Goal: Information Seeking & Learning: Check status

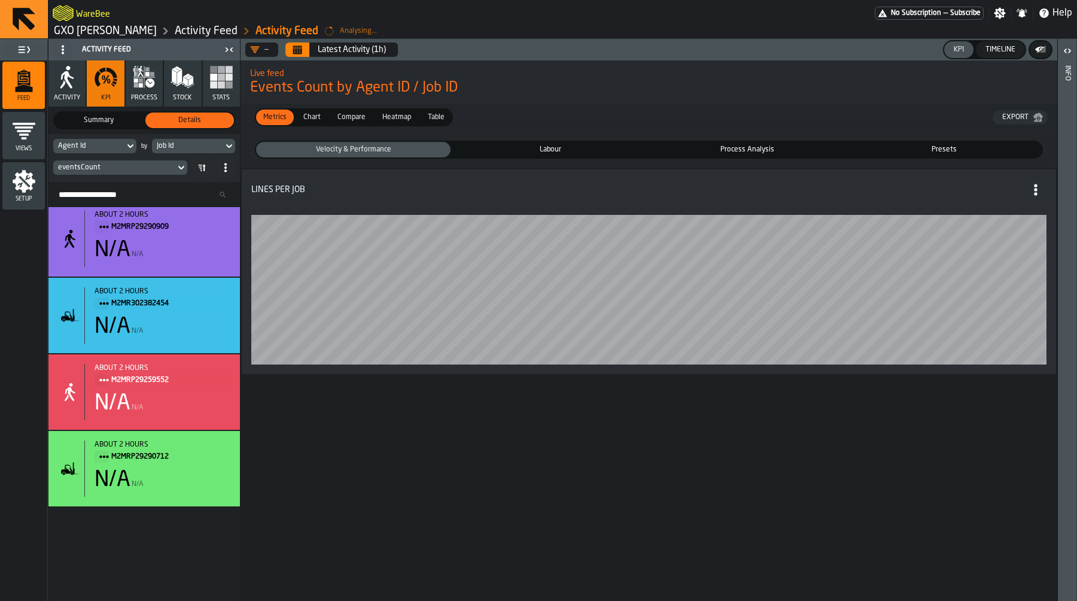
scroll to position [31, 0]
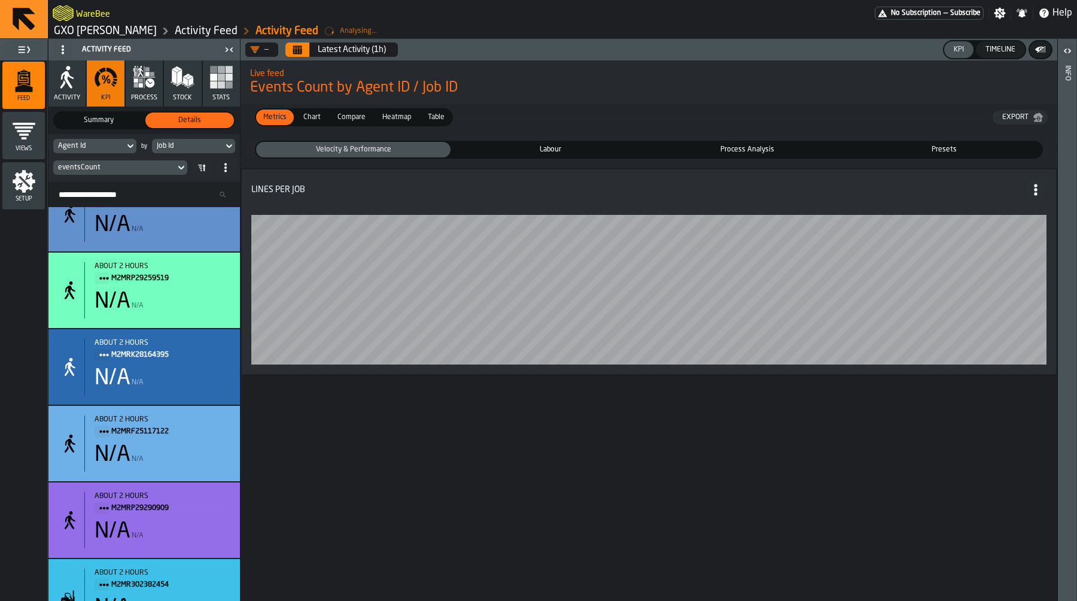
click at [113, 166] on div "eventsCount" at bounding box center [114, 167] width 112 height 8
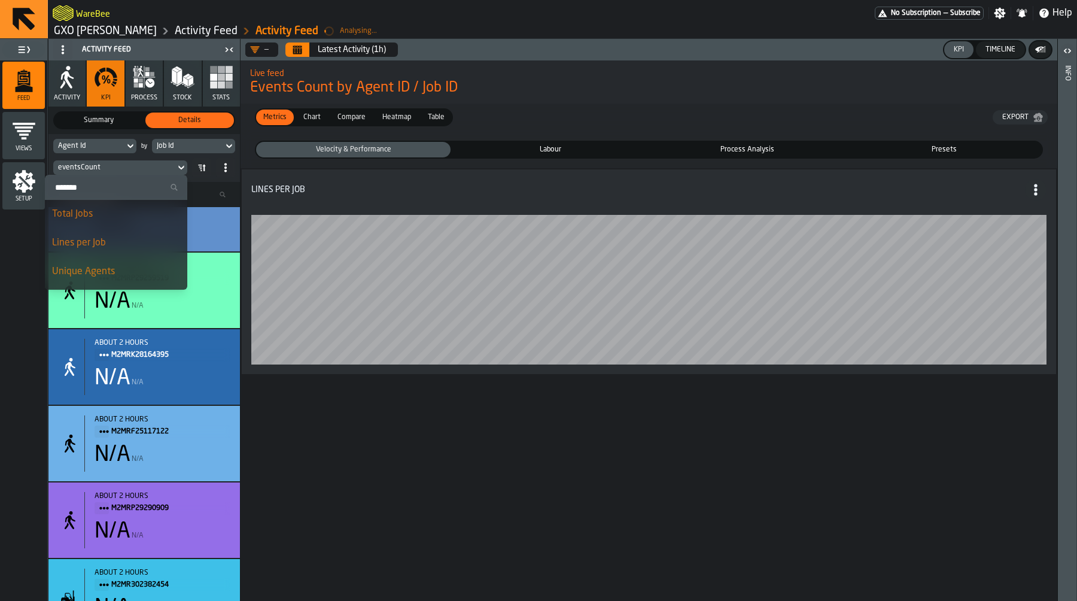
click at [107, 213] on div "Total Jobs" at bounding box center [116, 214] width 128 height 14
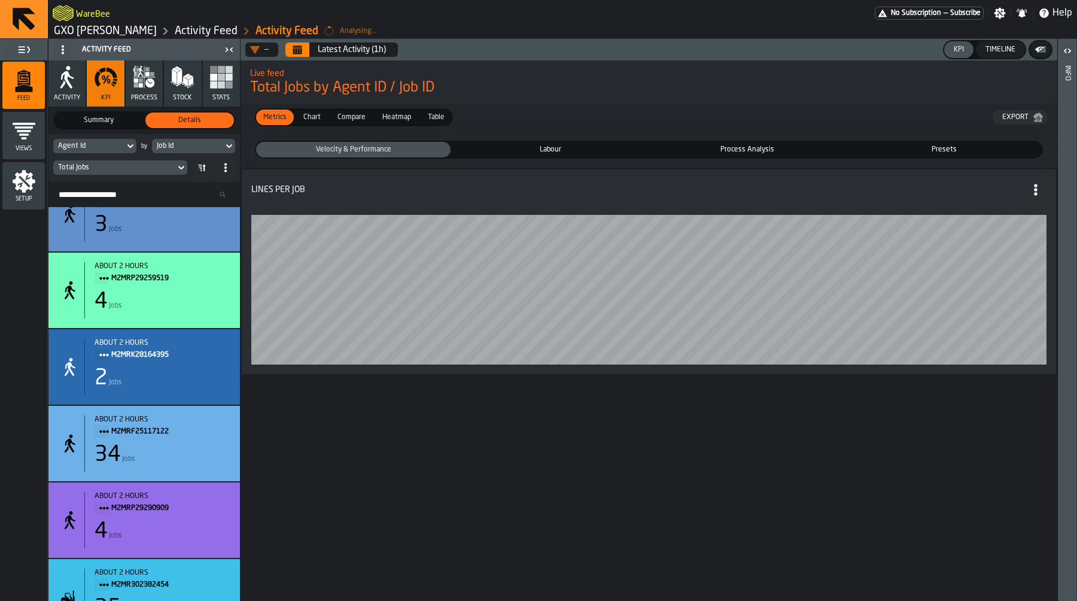
click at [567, 145] on span "Labour" at bounding box center [550, 149] width 190 height 11
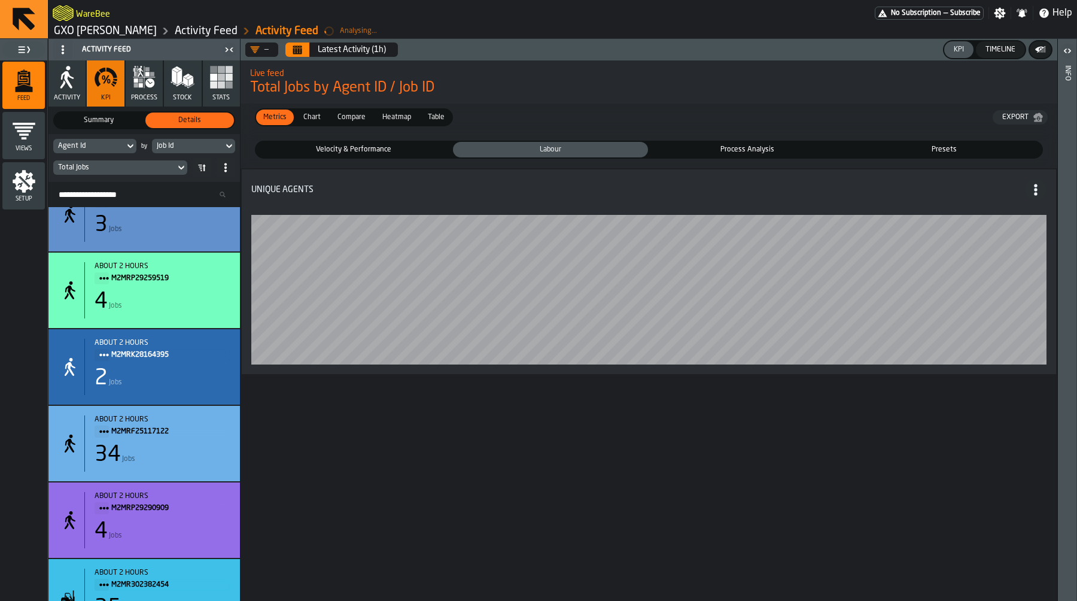
click at [704, 146] on span "Process Analysis" at bounding box center [748, 149] width 190 height 11
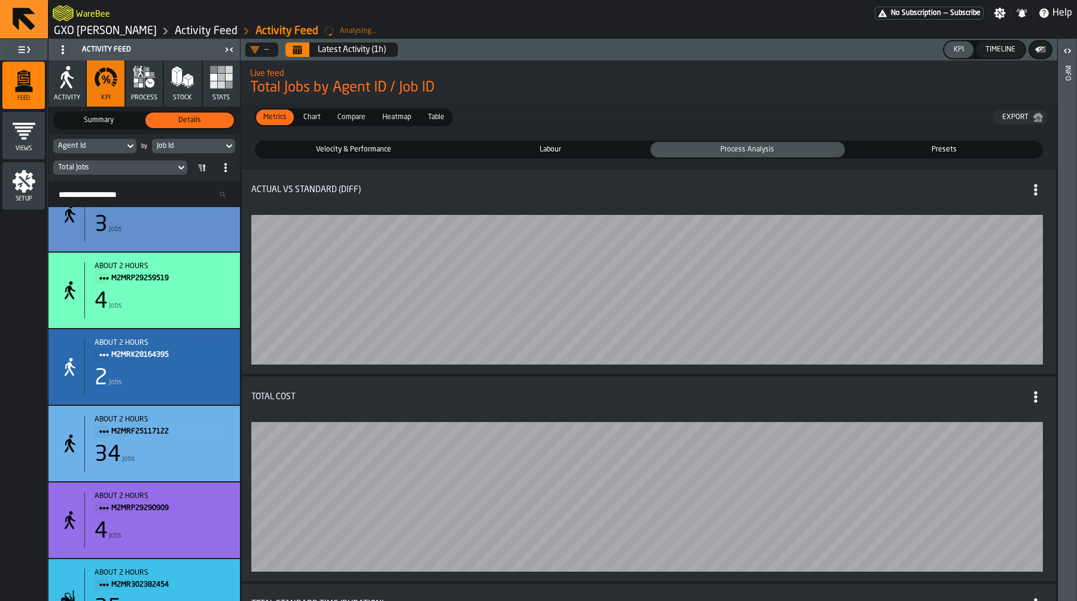
click at [322, 147] on span "Velocity & Performance" at bounding box center [353, 149] width 190 height 11
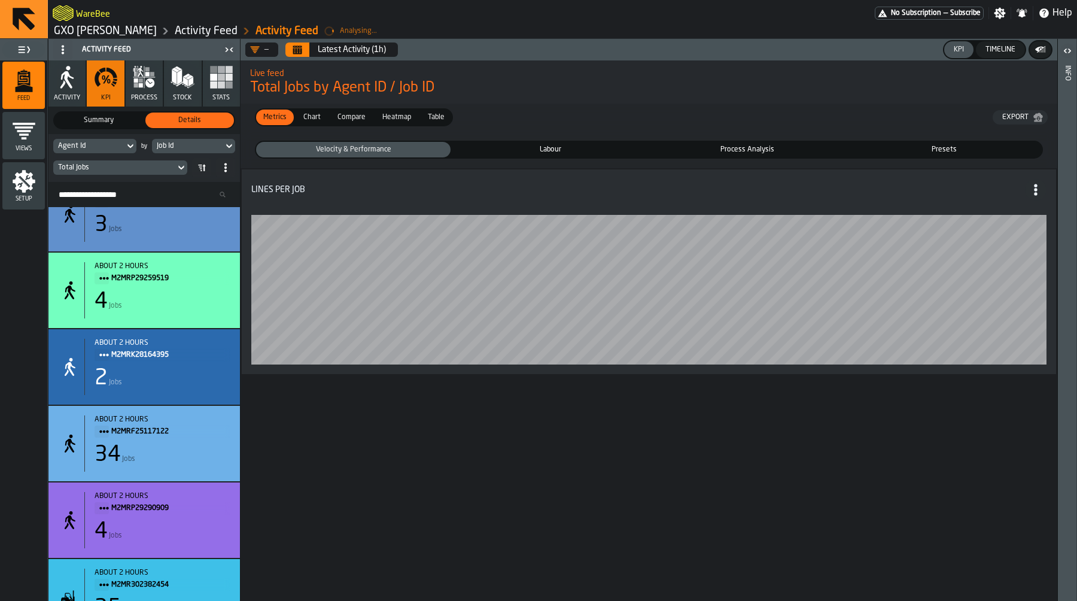
click at [555, 141] on label "Labour Labour" at bounding box center [550, 150] width 197 height 18
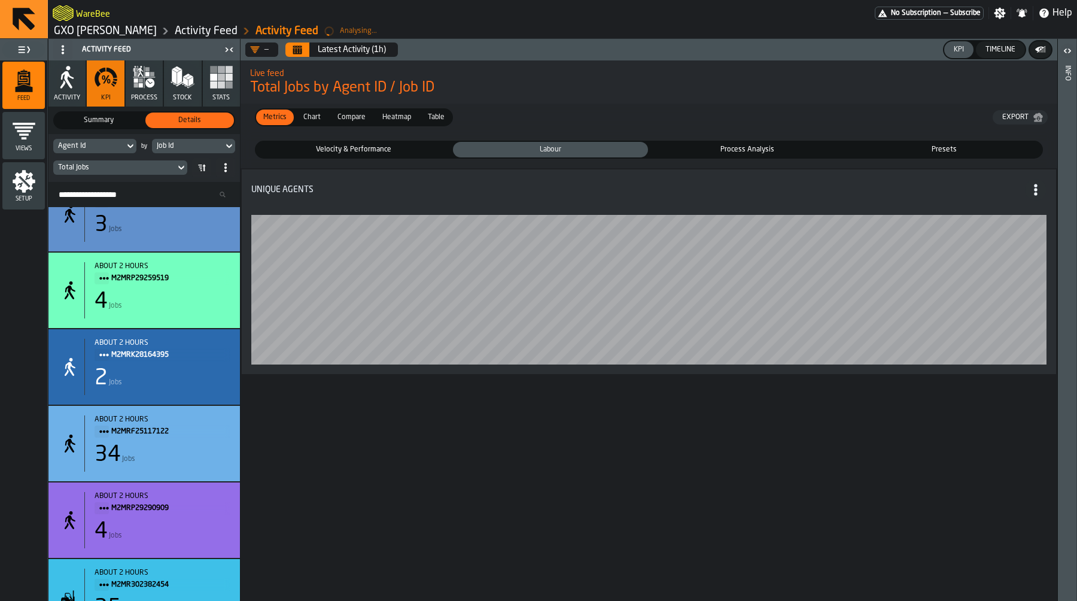
click at [187, 142] on div "Job Id" at bounding box center [188, 146] width 62 height 8
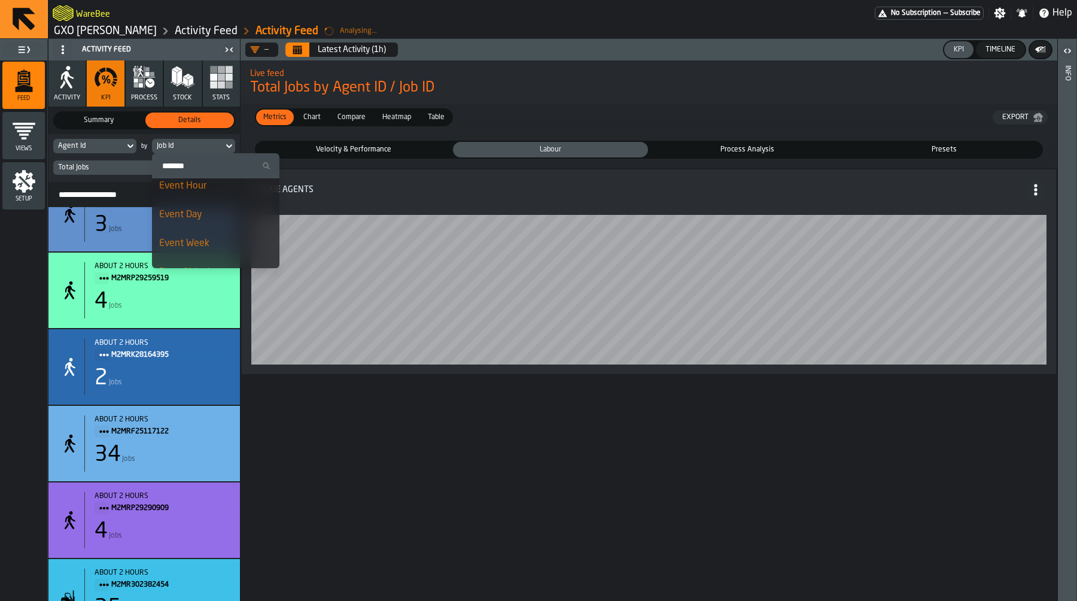
scroll to position [0, 0]
click at [200, 226] on div "Event Day" at bounding box center [215, 221] width 113 height 14
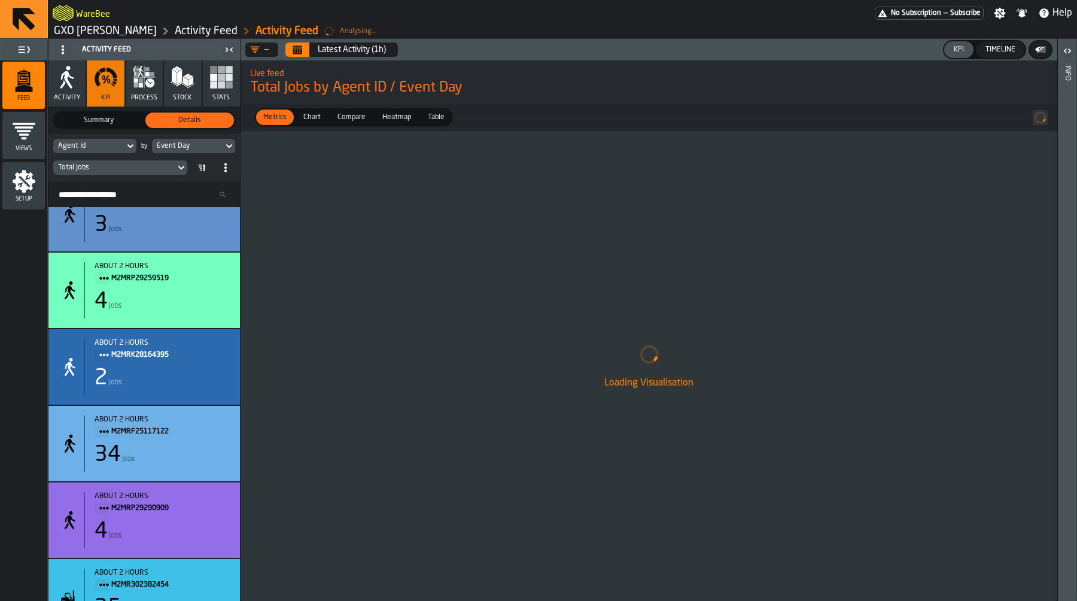
click at [304, 40] on header "— Latest Activity (1h) KPI Timeline" at bounding box center [649, 50] width 817 height 22
click at [302, 46] on icon "Calendar" at bounding box center [298, 50] width 10 height 10
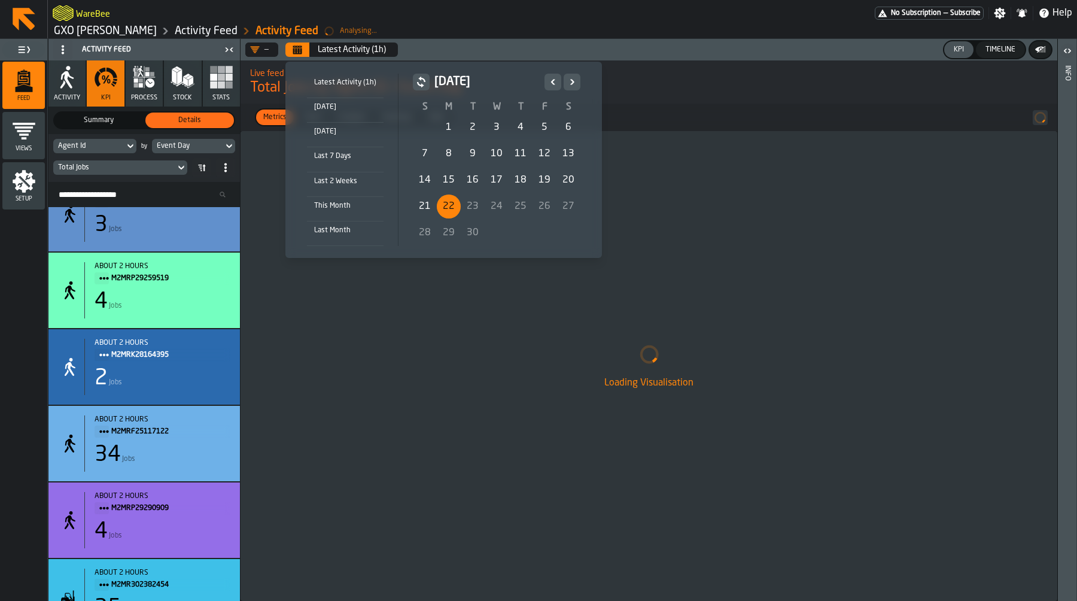
click at [354, 108] on div "[DATE]" at bounding box center [345, 107] width 77 height 13
